Goal: Navigation & Orientation: Find specific page/section

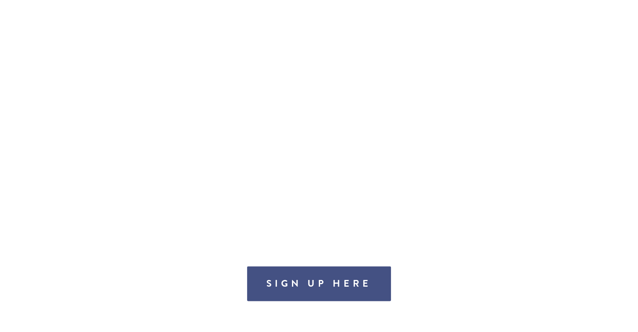
scroll to position [1211, 0]
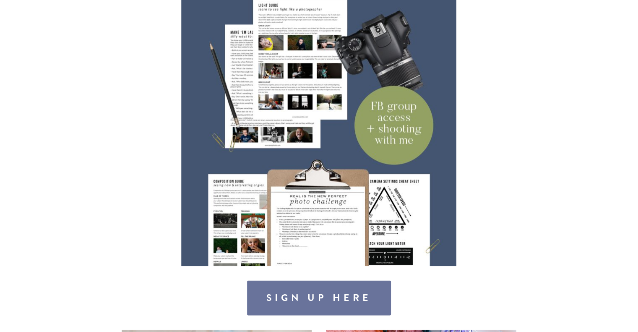
click at [294, 301] on link "Sign up here" at bounding box center [319, 297] width 144 height 35
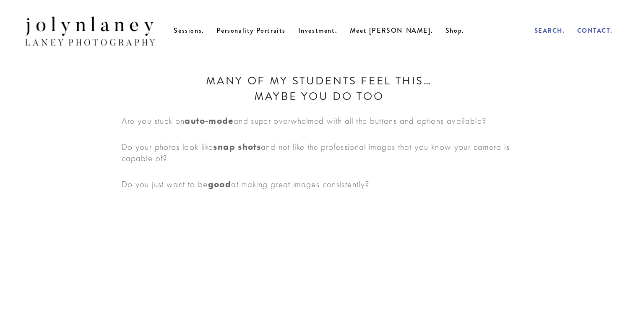
scroll to position [0, 0]
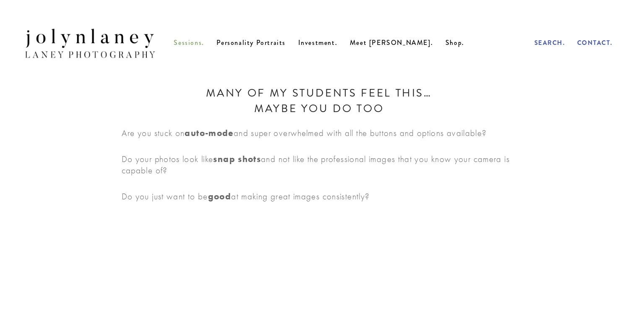
click at [204, 47] on span "Sessions." at bounding box center [189, 43] width 30 height 10
click at [333, 45] on span "Investment." at bounding box center [317, 43] width 39 height 10
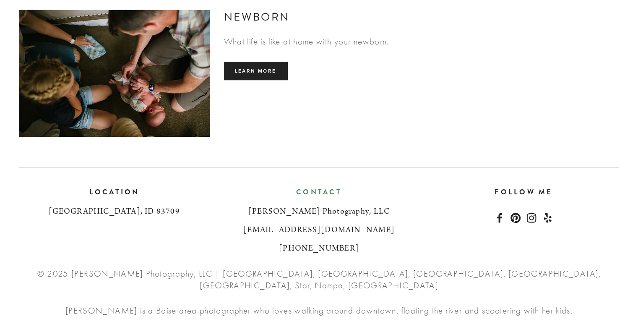
scroll to position [720, 0]
